Goal: Task Accomplishment & Management: Manage account settings

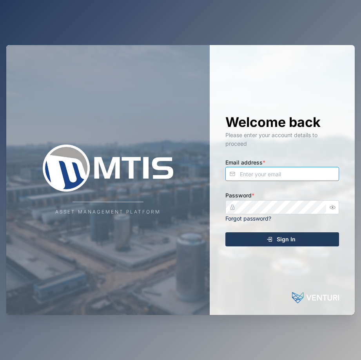
click at [278, 174] on input "Email address *" at bounding box center [282, 174] width 114 height 14
paste input "mfw*cye4jgx5UCK3tjy"
drag, startPoint x: 308, startPoint y: 176, endPoint x: 235, endPoint y: 171, distance: 73.1
click at [235, 171] on input "mfw*cye4jgx5UCK3tjy" at bounding box center [282, 174] width 114 height 14
paste input "littaua@mtisgroup.com"
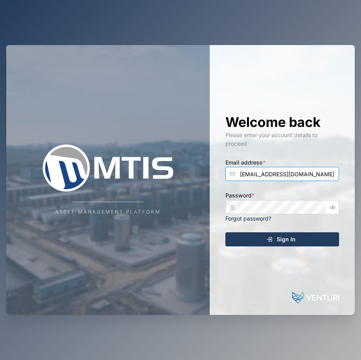
type input "mlittaua@mtisgroup.com"
click at [294, 239] on span "Sign In" at bounding box center [286, 239] width 19 height 13
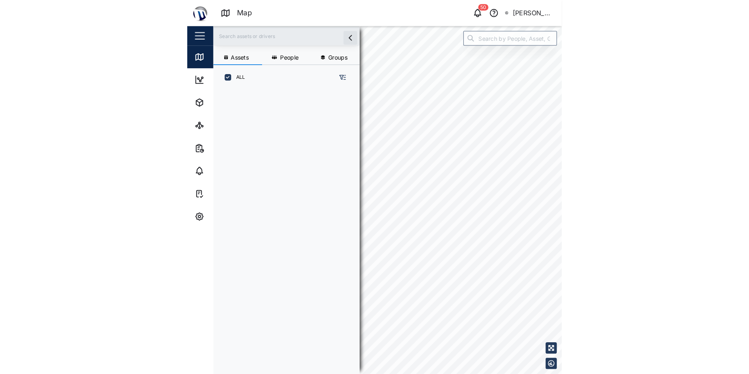
scroll to position [264, 123]
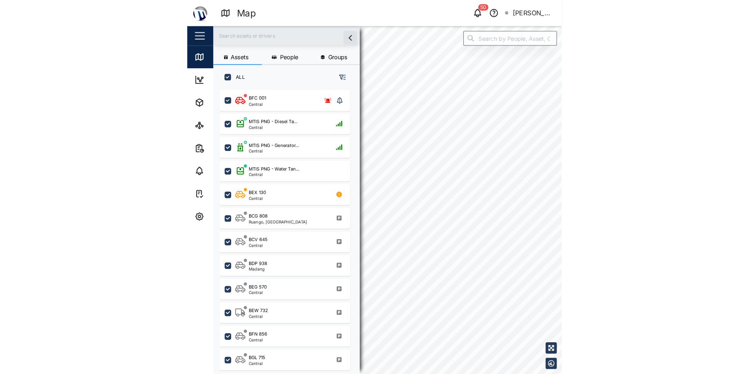
scroll to position [278, 123]
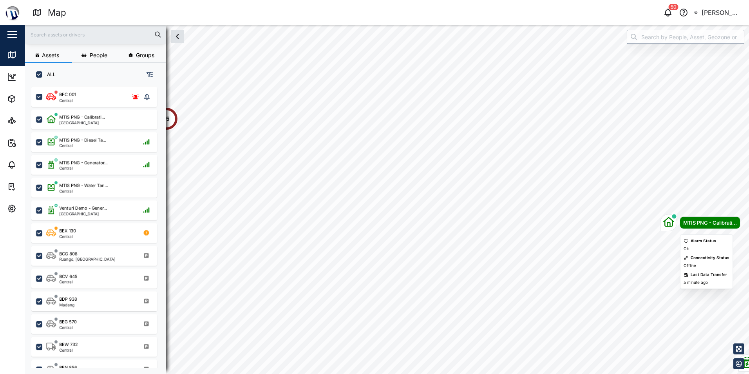
click at [361, 225] on icon "Map marker" at bounding box center [669, 222] width 11 height 10
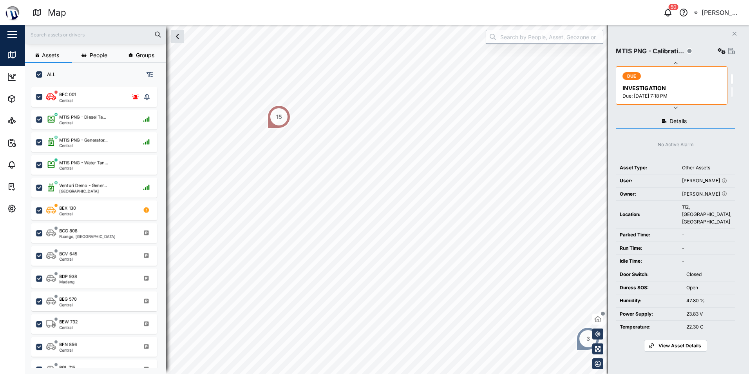
click at [361, 13] on icon "button" at bounding box center [697, 12] width 4 height 9
click at [361, 50] on div "Sign Out" at bounding box center [694, 50] width 85 height 9
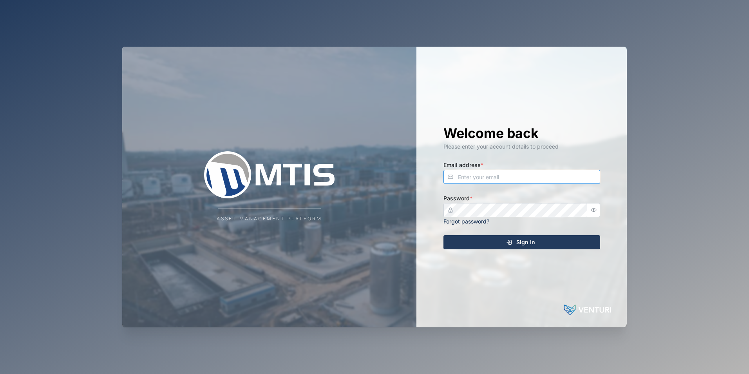
type input "mlittaua@mtisgroup.com"
click at [361, 54] on div "Asset Management Platform Welcome back Please enter your account details to pro…" at bounding box center [374, 187] width 749 height 374
